Goal: Transaction & Acquisition: Purchase product/service

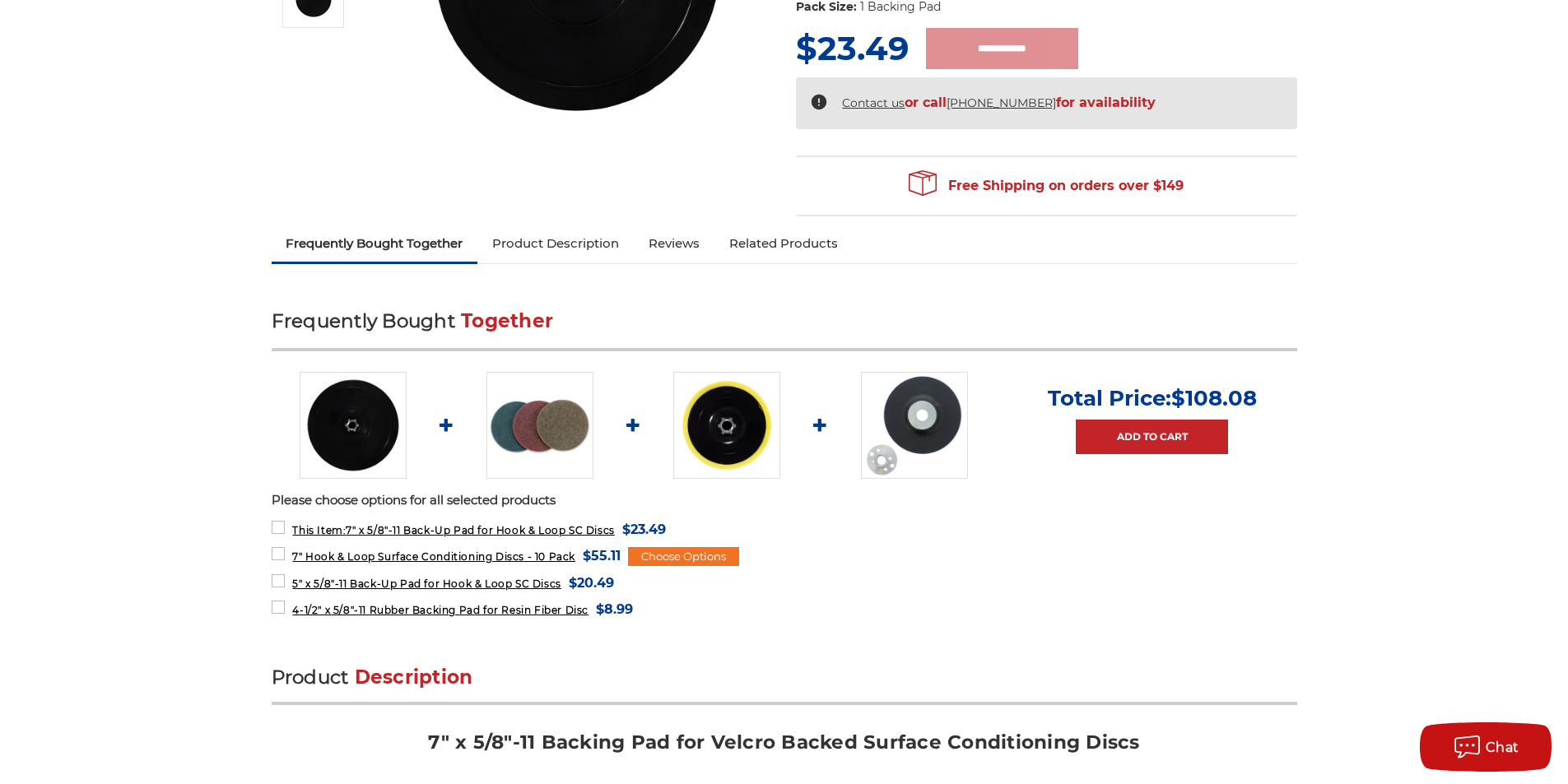
scroll to position [658, 0]
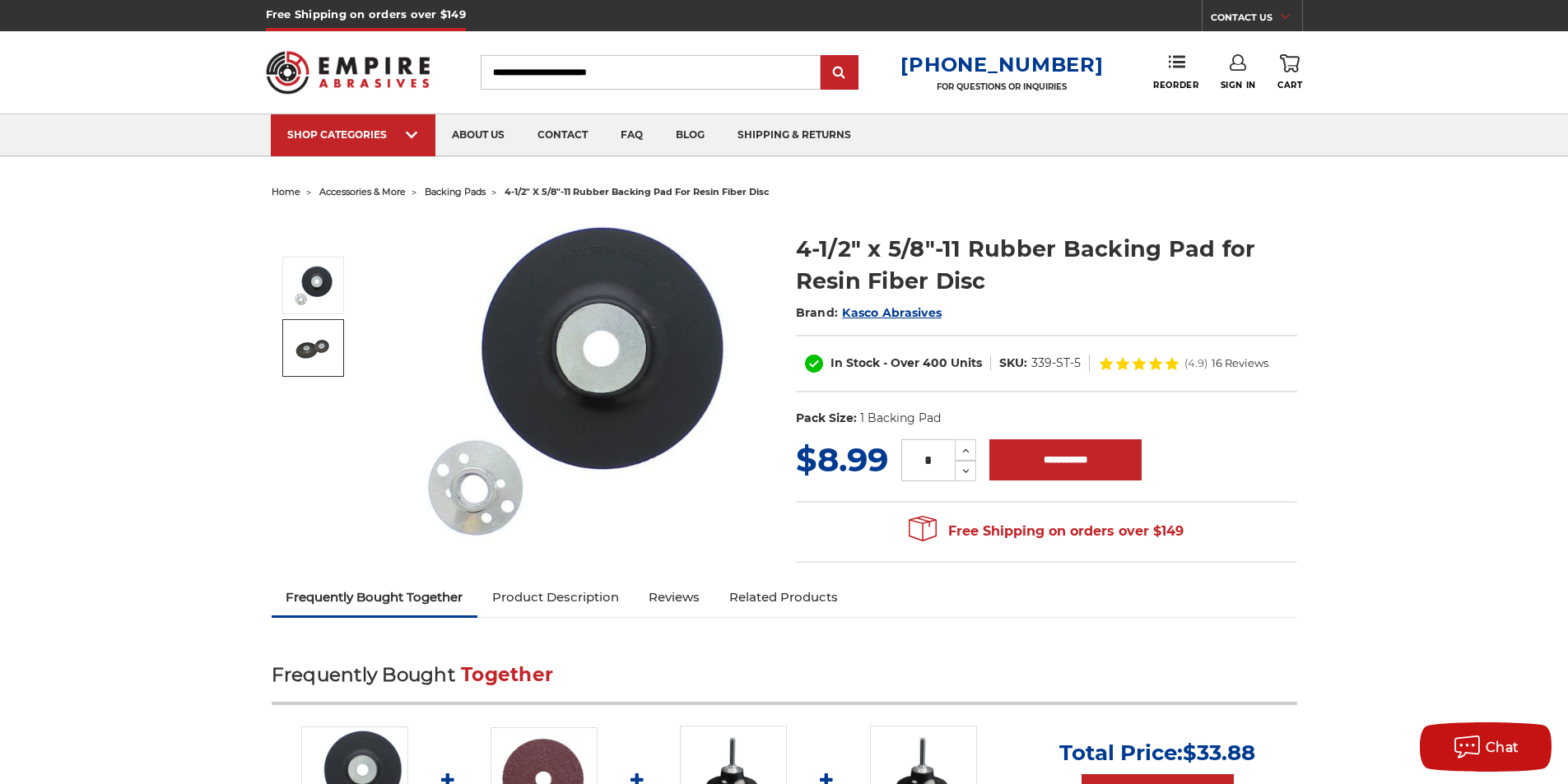
click at [329, 360] on img at bounding box center [314, 347] width 42 height 42
